Goal: Information Seeking & Learning: Find contact information

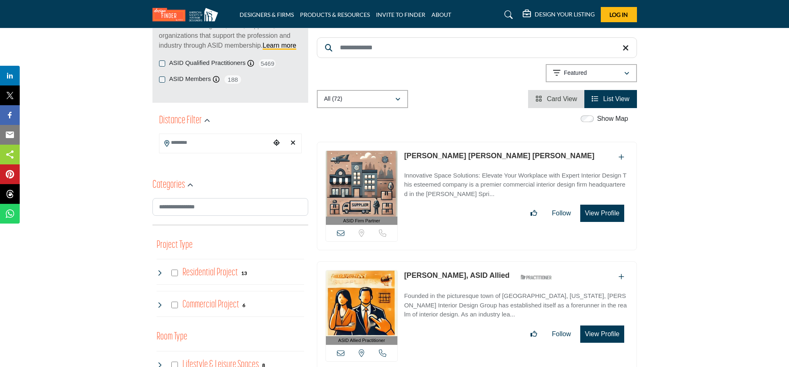
scroll to position [42, 0]
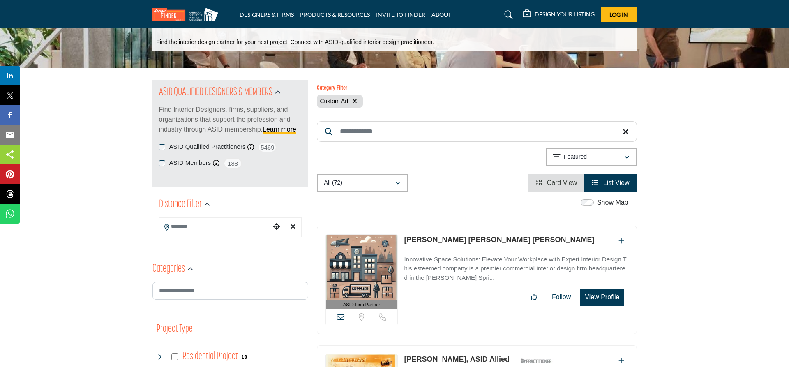
click at [357, 103] on button "button" at bounding box center [354, 101] width 9 height 9
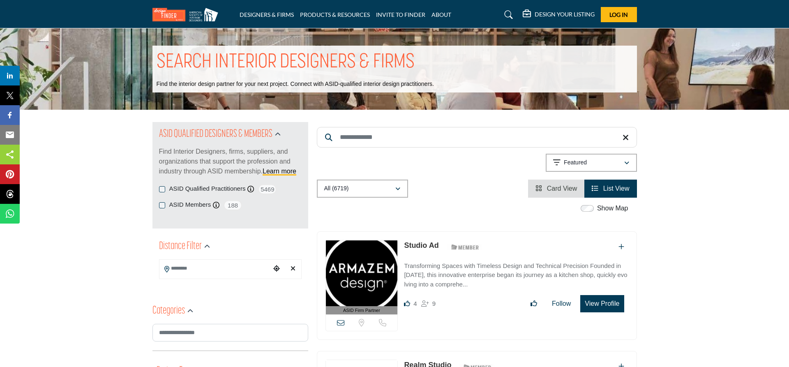
click at [349, 136] on input "Search Keyword" at bounding box center [477, 137] width 320 height 21
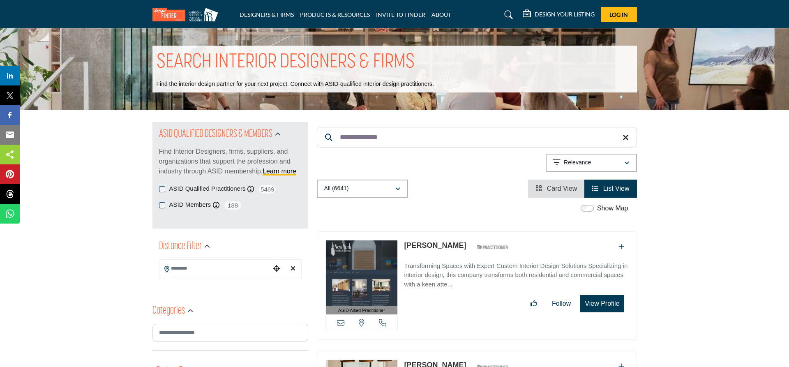
drag, startPoint x: 366, startPoint y: 137, endPoint x: 398, endPoint y: 137, distance: 32.1
click at [398, 137] on input "**********" at bounding box center [477, 137] width 320 height 21
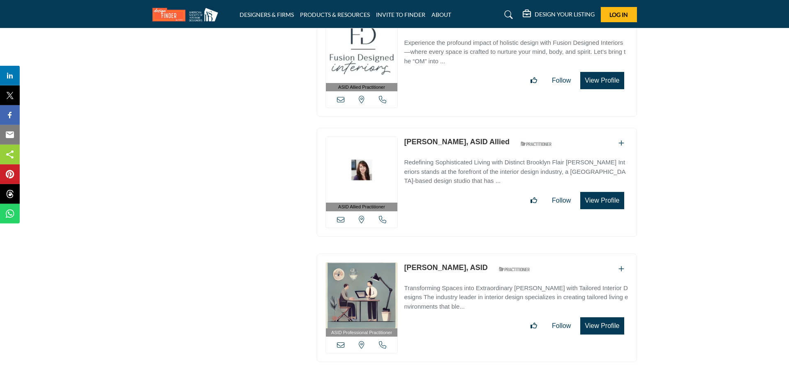
scroll to position [2473, 0]
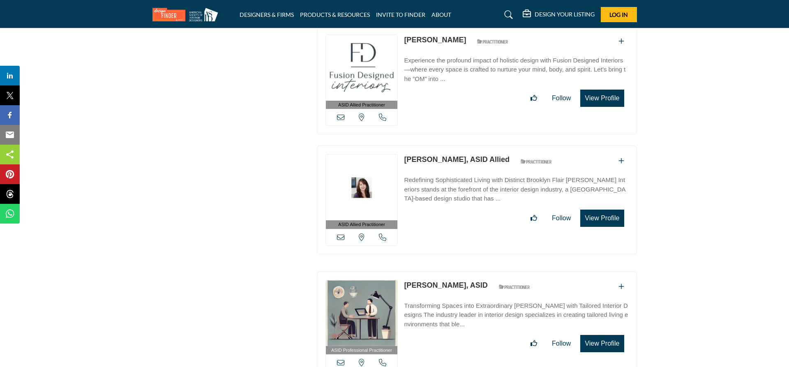
type input "**********"
click at [461, 155] on link "[PERSON_NAME], ASID Allied" at bounding box center [457, 159] width 106 height 8
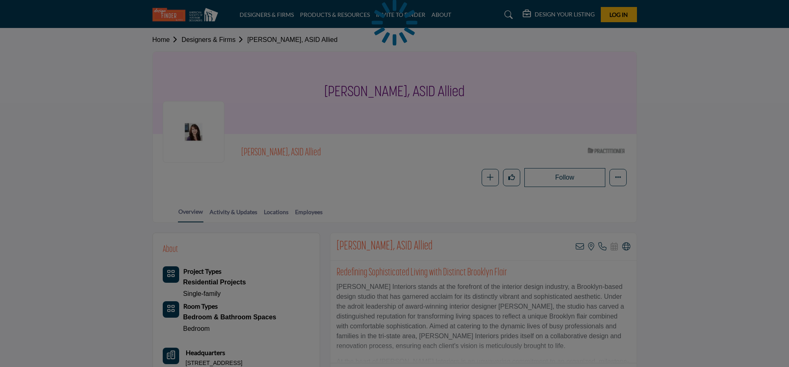
click at [503, 367] on icon at bounding box center [503, 374] width 7 height 7
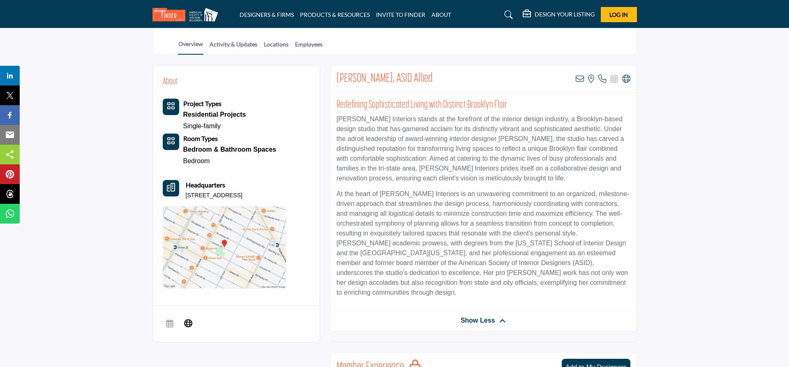
scroll to position [168, 0]
click at [579, 79] on icon at bounding box center [580, 79] width 8 height 8
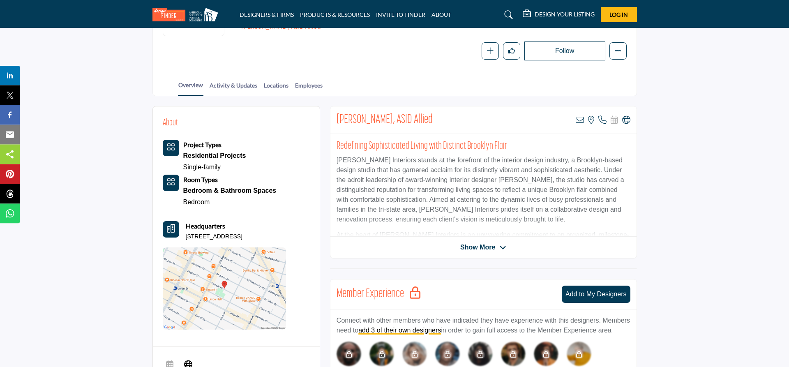
scroll to position [126, 0]
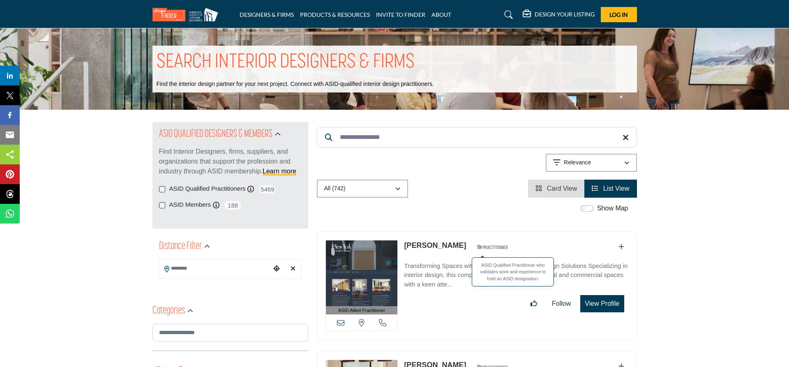
scroll to position [126, 0]
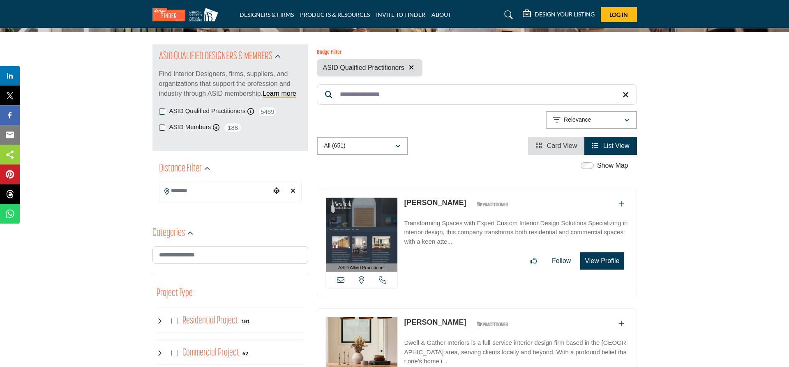
scroll to position [42, 0]
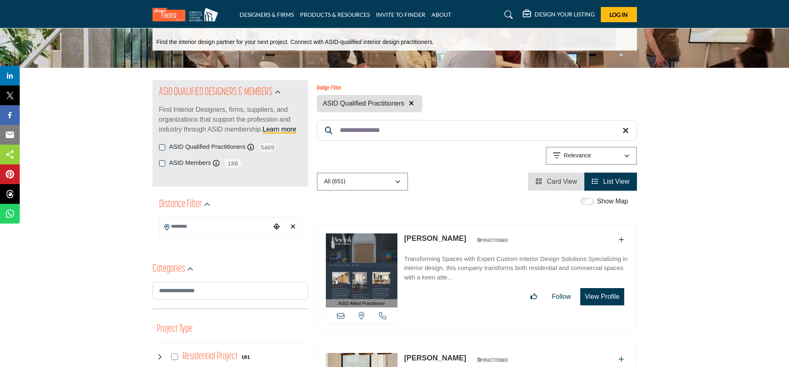
click at [411, 128] on input "**********" at bounding box center [477, 130] width 320 height 21
type input "*"
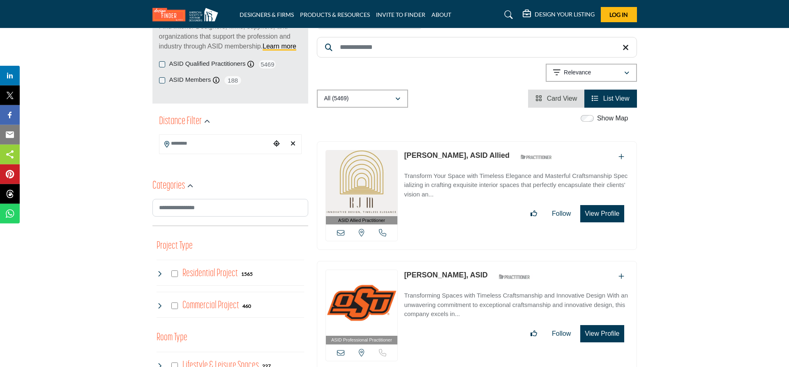
scroll to position [168, 0]
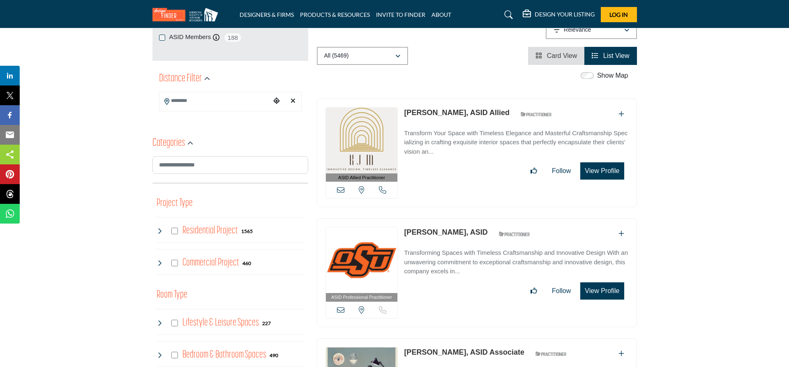
click at [596, 174] on button "View Profile" at bounding box center [602, 170] width 44 height 17
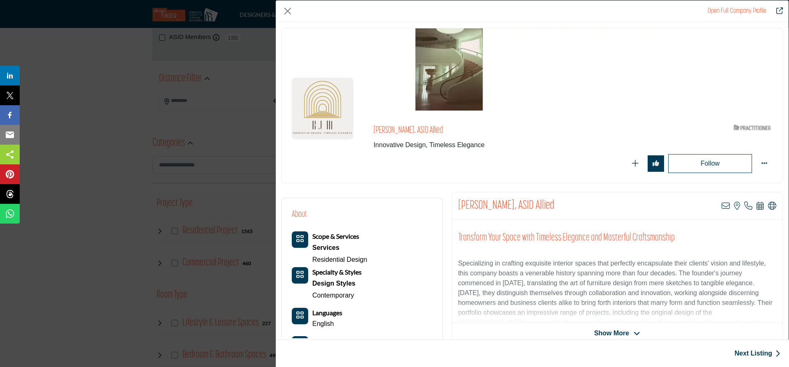
scroll to position [84, 0]
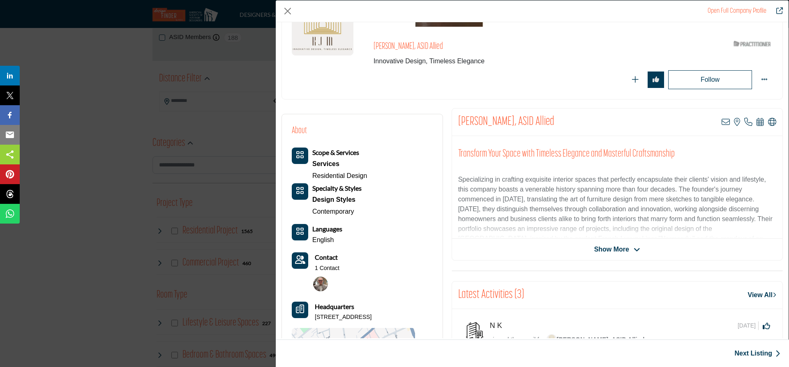
click at [626, 253] on span "Show More" at bounding box center [611, 249] width 35 height 10
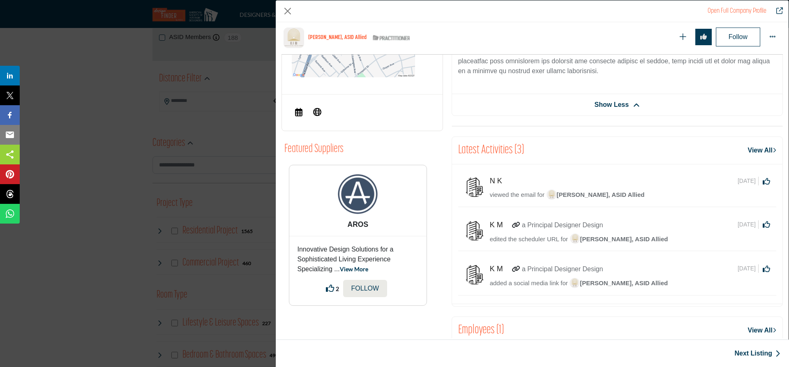
scroll to position [282, 0]
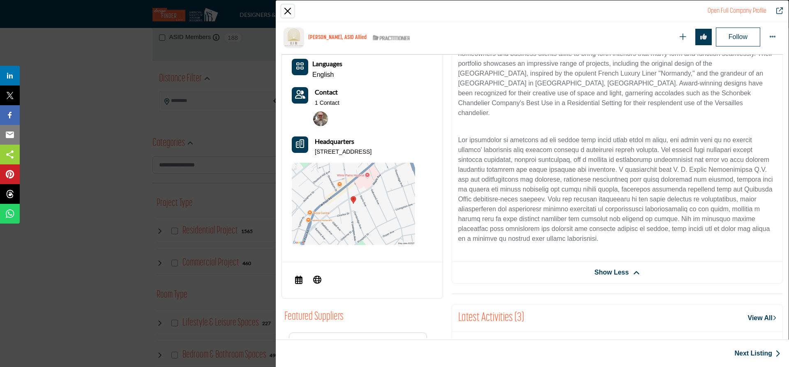
click at [289, 12] on button "Close" at bounding box center [287, 11] width 12 height 12
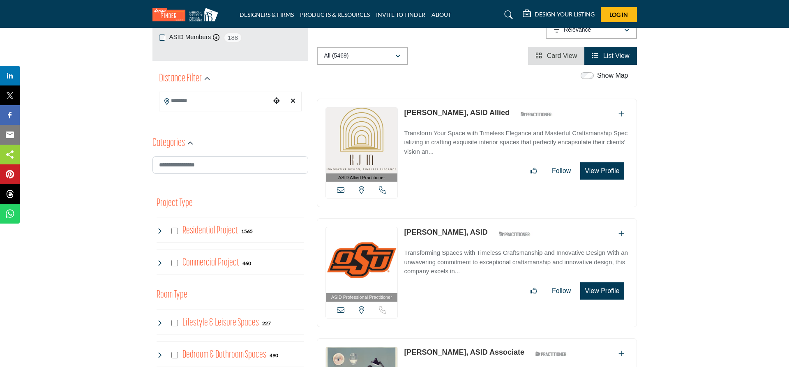
scroll to position [0, 0]
